Goal: Information Seeking & Learning: Learn about a topic

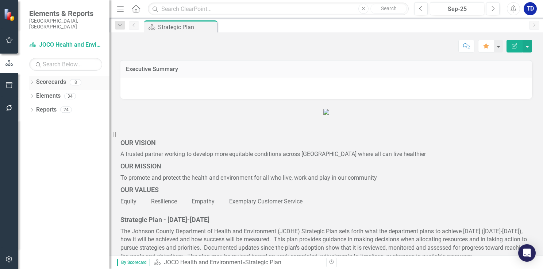
click at [31, 81] on icon "Dropdown" at bounding box center [31, 83] width 5 height 4
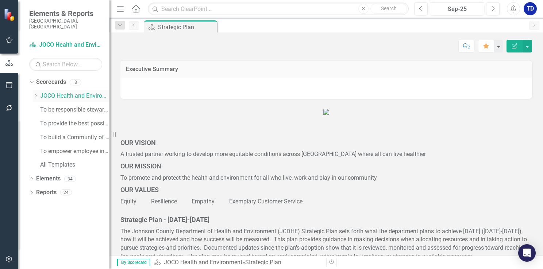
click at [35, 94] on icon "Dropdown" at bounding box center [35, 96] width 5 height 4
click at [55, 106] on link "DHE Dept Operations PM Scorecard" at bounding box center [78, 110] width 62 height 8
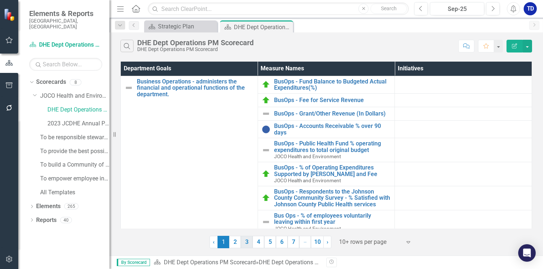
click at [245, 241] on link "3" at bounding box center [247, 242] width 12 height 12
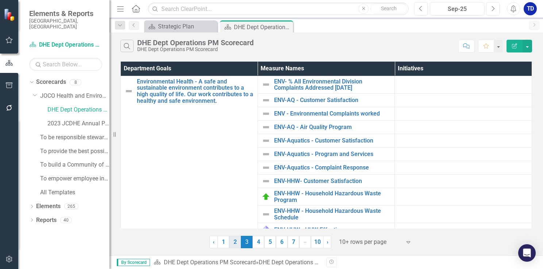
click at [235, 245] on link "2" at bounding box center [235, 242] width 12 height 12
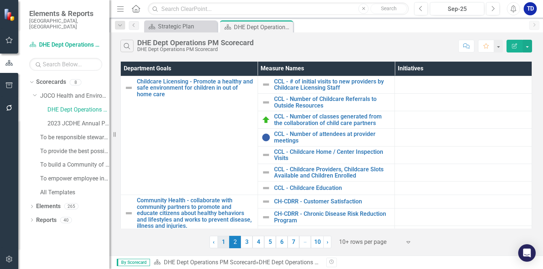
click at [225, 241] on link "1" at bounding box center [223, 242] width 12 height 12
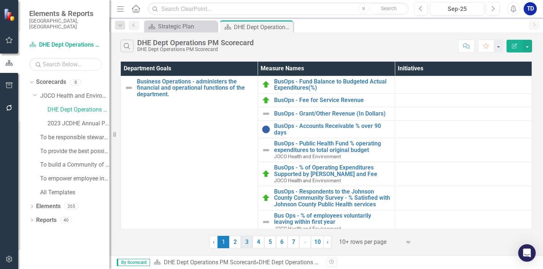
click at [249, 240] on link "3" at bounding box center [247, 242] width 12 height 12
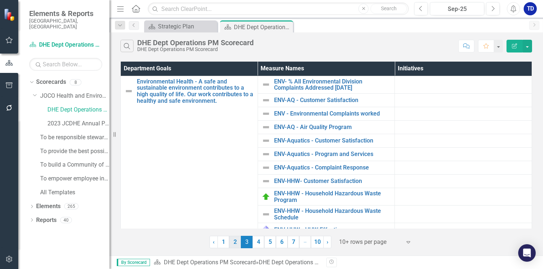
click at [236, 244] on link "2" at bounding box center [235, 242] width 12 height 12
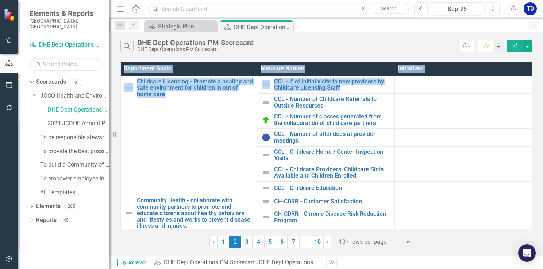
scroll to position [0, 4]
drag, startPoint x: 524, startPoint y: 79, endPoint x: 530, endPoint y: 98, distance: 20.4
click at [530, 98] on div "Department Goals Measure Names Initiatives Childcare Licensing - Promote a heal…" at bounding box center [325, 145] width 411 height 167
copy table "Department Goals Measure Names Initiatives Childcare Licensing - Promote a heal…"
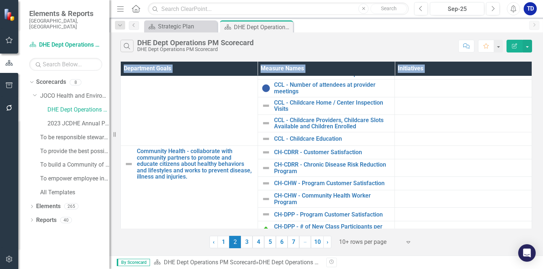
scroll to position [122, 4]
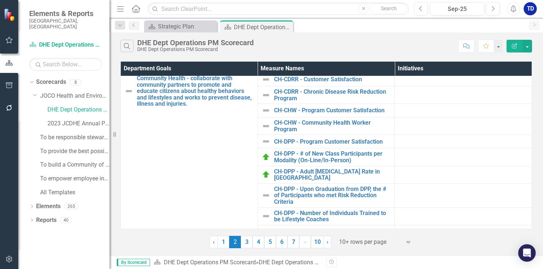
click at [146, 239] on div "‹ Previous 1 2 (current) 3 4 5 6 7 … More 10 › Next 10+ rows per page Expand" at bounding box center [325, 240] width 411 height 18
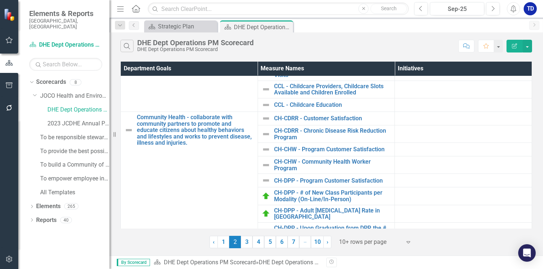
scroll to position [80, 4]
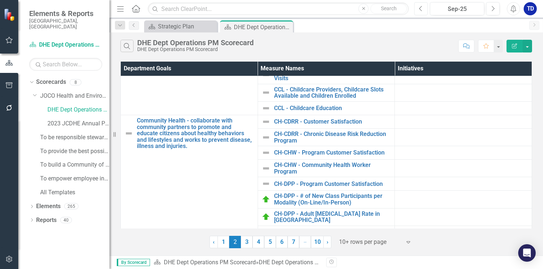
click at [419, 11] on icon "Previous" at bounding box center [421, 8] width 4 height 7
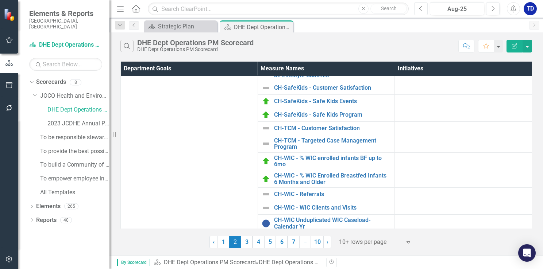
scroll to position [268, 0]
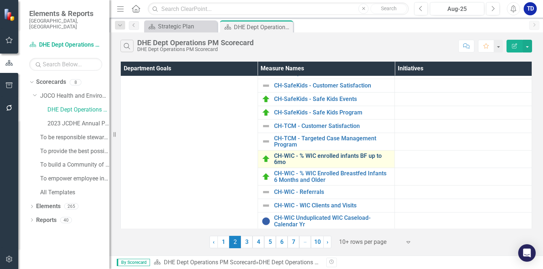
click at [333, 159] on link "CH-WIC - % WIC enrolled infants BF up to 6mo" at bounding box center [332, 159] width 117 height 13
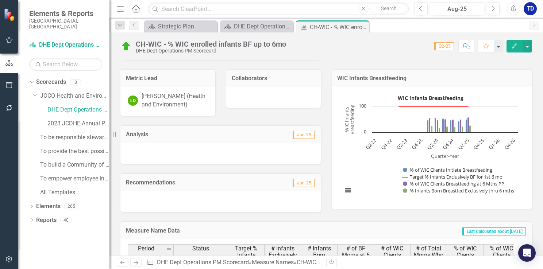
scroll to position [40, 0]
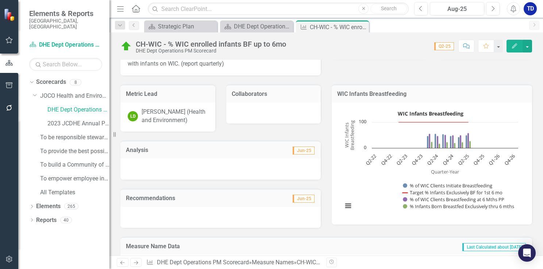
click at [389, 171] on rect "Interactive chart" at bounding box center [430, 162] width 183 height 109
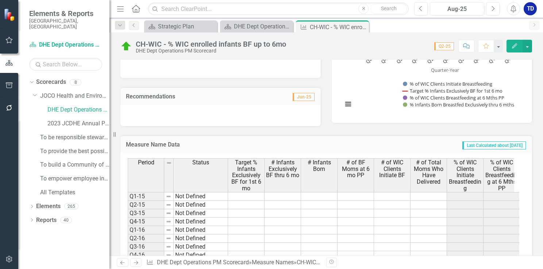
scroll to position [154, 0]
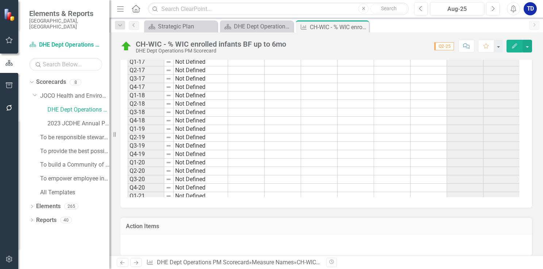
scroll to position [348, 0]
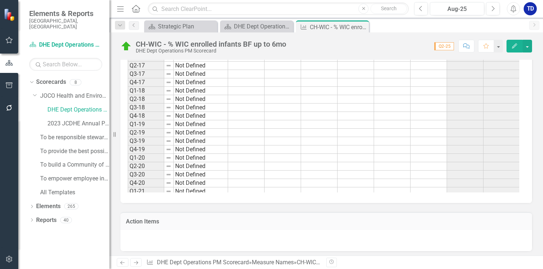
click at [476, 112] on td at bounding box center [465, 116] width 36 height 8
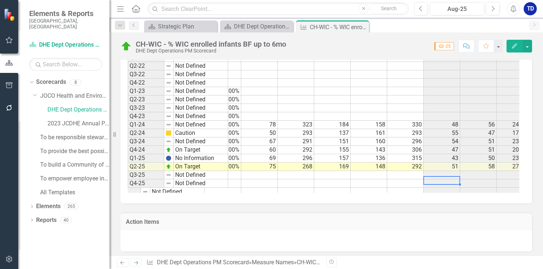
scroll to position [0, 0]
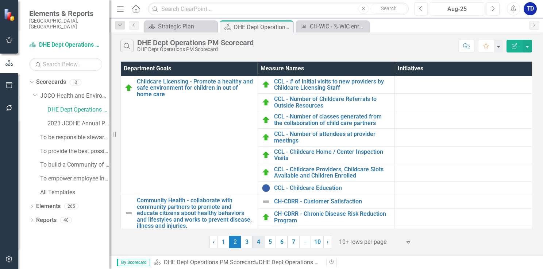
click at [256, 242] on link "4" at bounding box center [258, 242] width 12 height 12
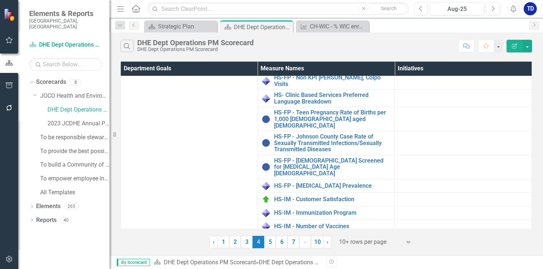
scroll to position [198, 0]
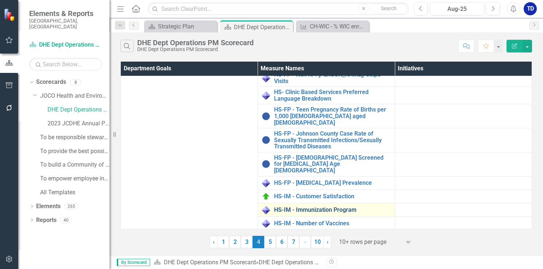
click at [296, 207] on link "HS-IM - Immunization Program" at bounding box center [332, 210] width 117 height 7
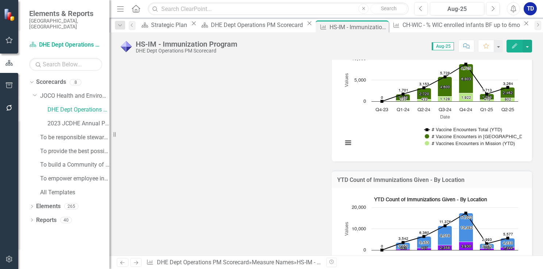
scroll to position [579, 0]
